Goal: Go to known website: Access a specific website the user already knows

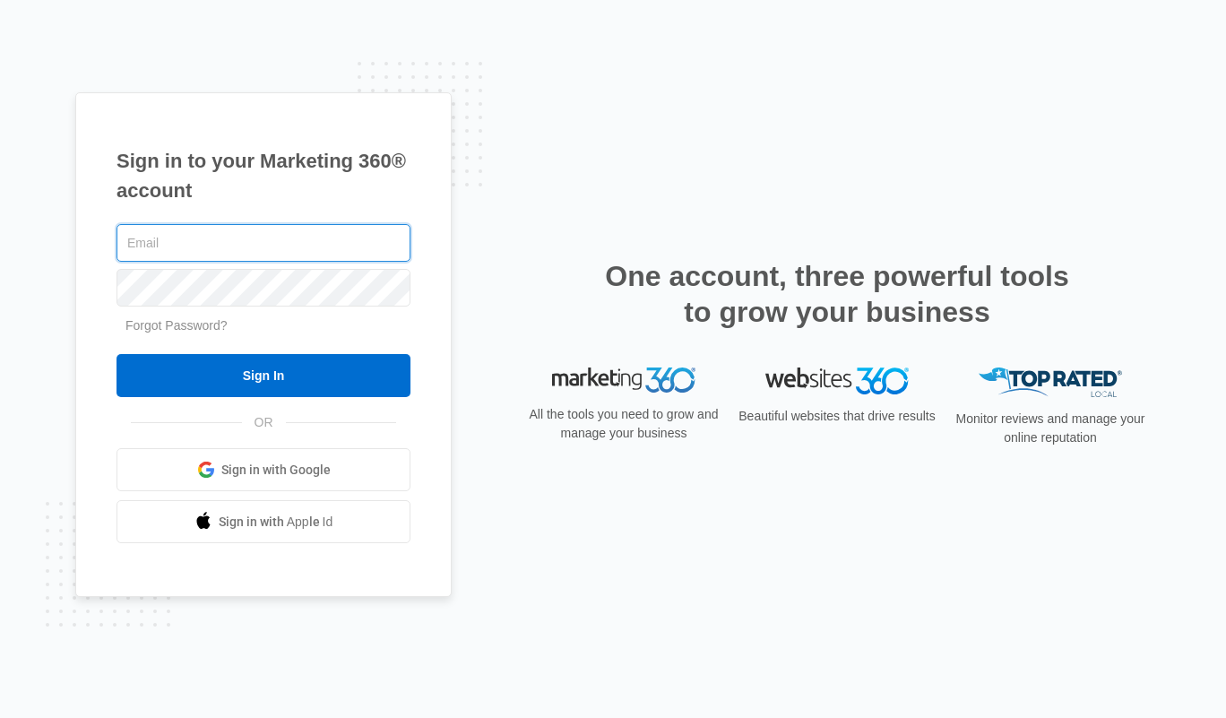
click at [217, 234] on input "text" at bounding box center [264, 243] width 294 height 38
click at [192, 245] on input "[PERSON_NAME][EMAIL_ADDRESS][DOMAIN_NAME]" at bounding box center [264, 243] width 294 height 38
drag, startPoint x: 192, startPoint y: 245, endPoint x: 273, endPoint y: 256, distance: 82.3
click at [273, 256] on input "[PERSON_NAME][EMAIL_ADDRESS][DOMAIN_NAME]" at bounding box center [264, 243] width 294 height 38
type input "[PERSON_NAME][EMAIL_ADDRESS][DOMAIN_NAME]"
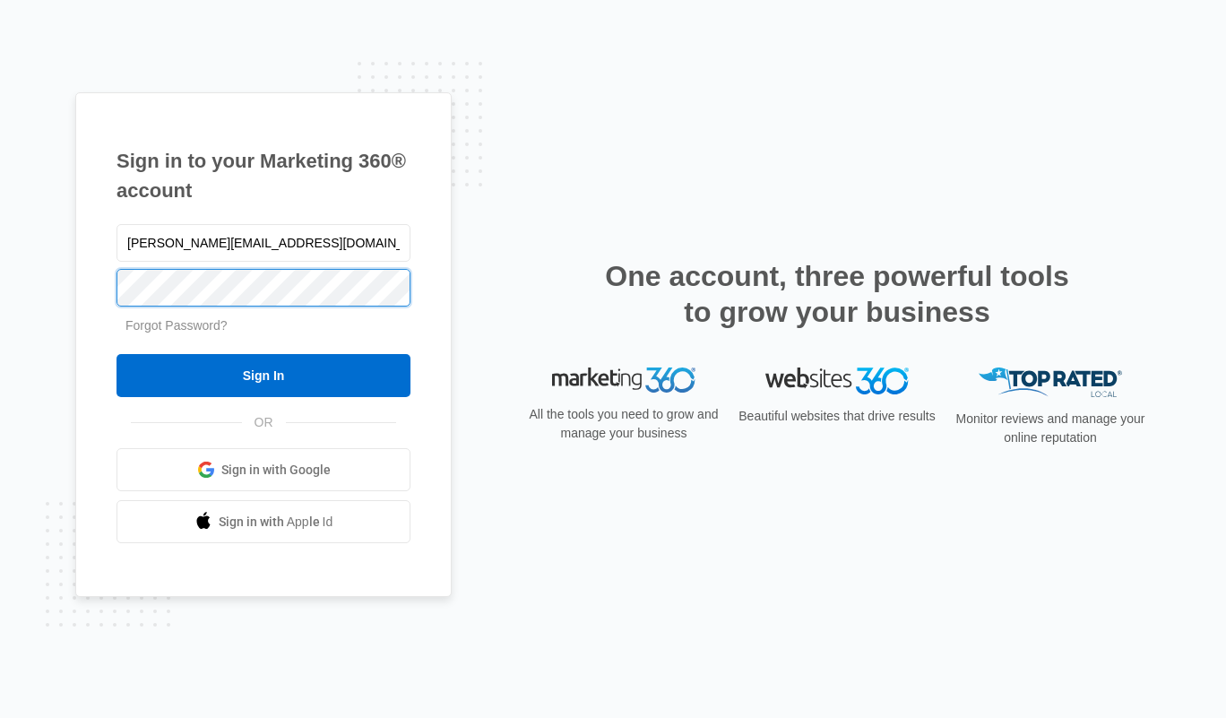
click at [117, 354] on input "Sign In" at bounding box center [264, 375] width 294 height 43
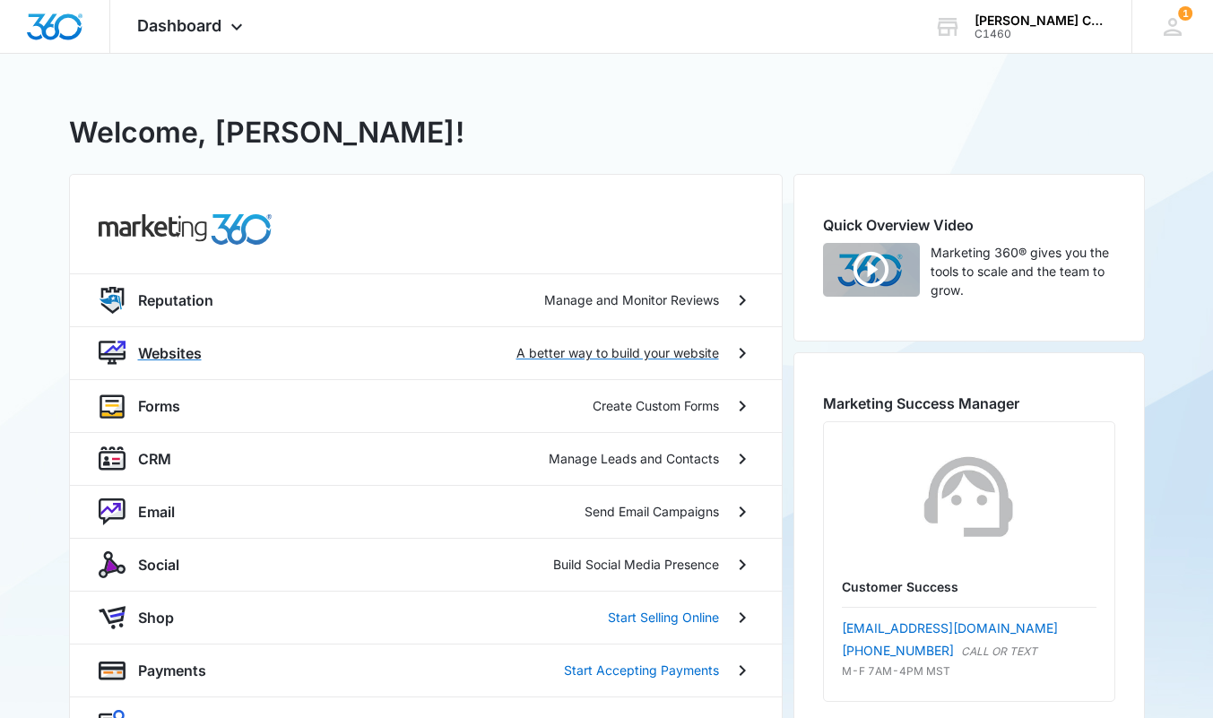
click at [155, 351] on p "Websites" at bounding box center [170, 353] width 64 height 22
